Goal: Information Seeking & Learning: Learn about a topic

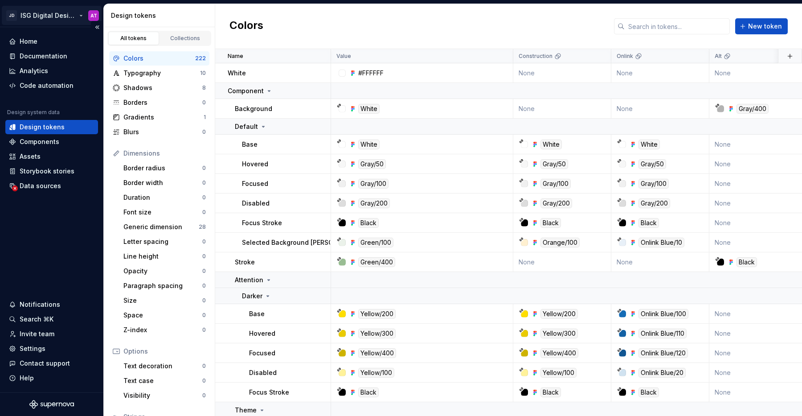
click at [81, 17] on html "JD ISG Digital Design System AT Home Documentation Analytics Code automation De…" at bounding box center [401, 208] width 802 height 416
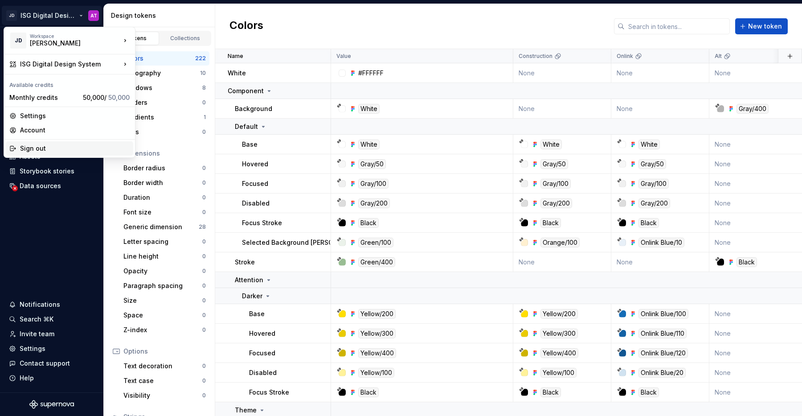
click at [45, 152] on div "Sign out" at bounding box center [75, 148] width 110 height 9
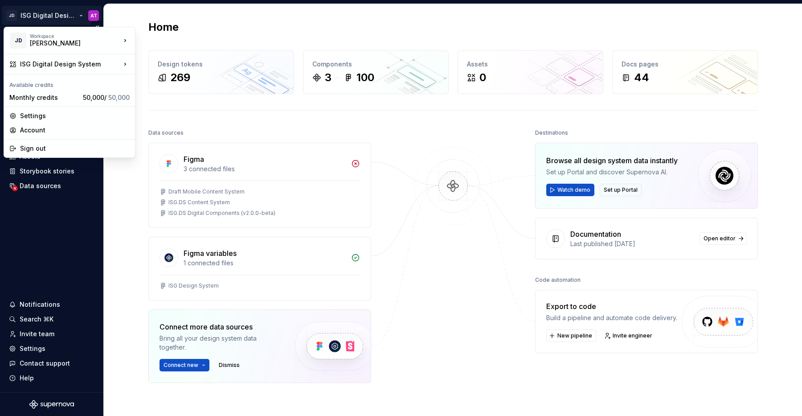
click at [78, 17] on html "JD ISG Digital Design System AT Home Documentation Analytics Code automation De…" at bounding box center [401, 208] width 802 height 416
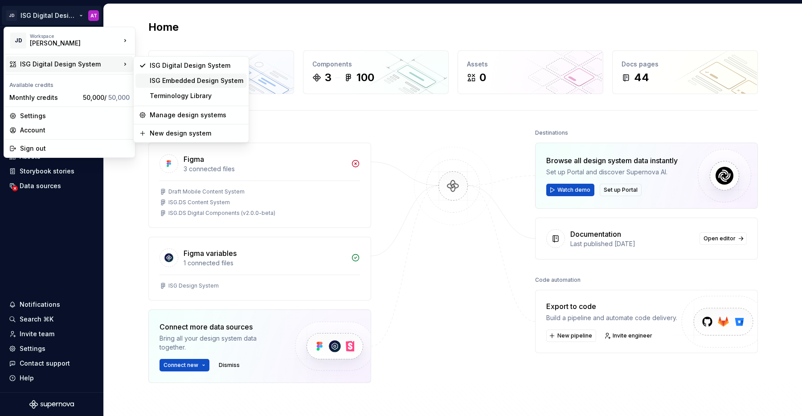
click at [164, 79] on div "ISG Embedded Design System" at bounding box center [197, 80] width 94 height 9
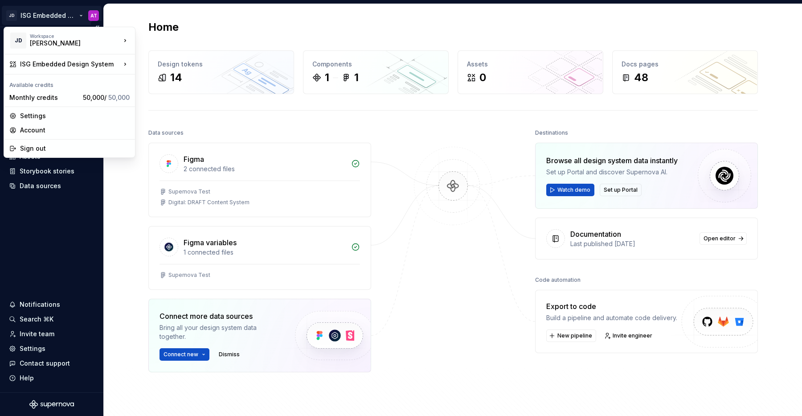
click at [83, 16] on html "JD ISG Embedded Design System AT Home Documentation Analytics Code automation D…" at bounding box center [401, 208] width 802 height 416
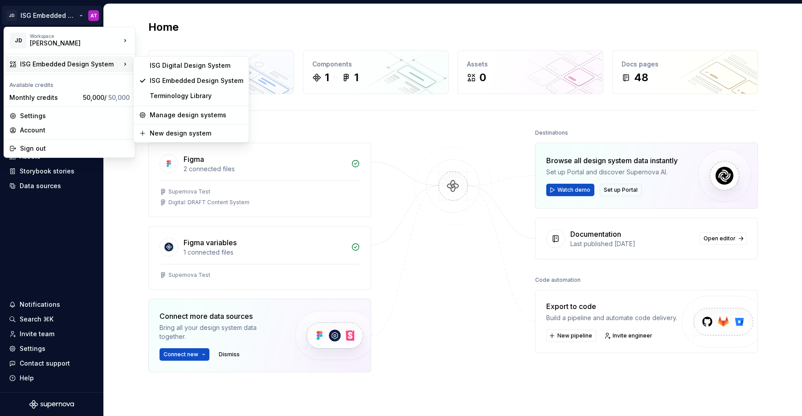
click at [272, 12] on html "JD ISG Embedded Design System AT Home Documentation Analytics Code automation D…" at bounding box center [401, 208] width 802 height 416
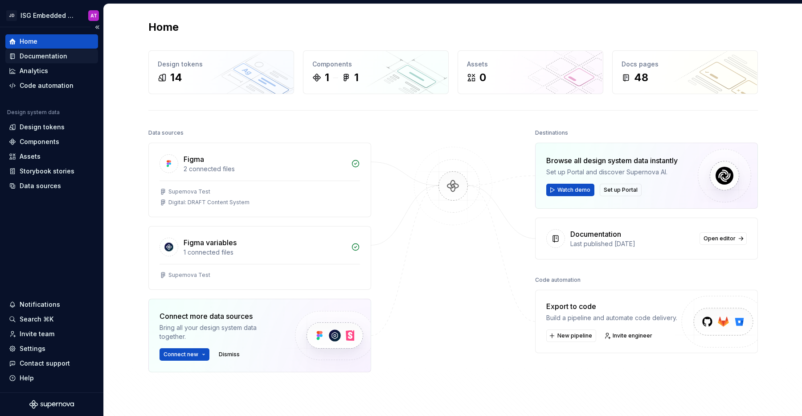
click at [50, 57] on div "Documentation" at bounding box center [44, 56] width 48 height 9
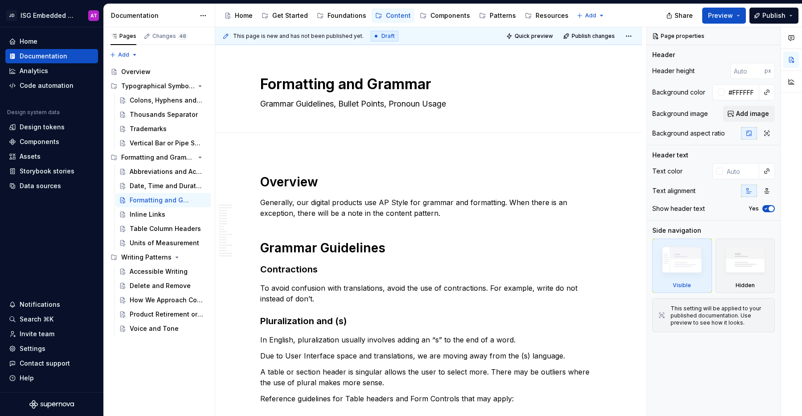
type textarea "*"
